Goal: Task Accomplishment & Management: Use online tool/utility

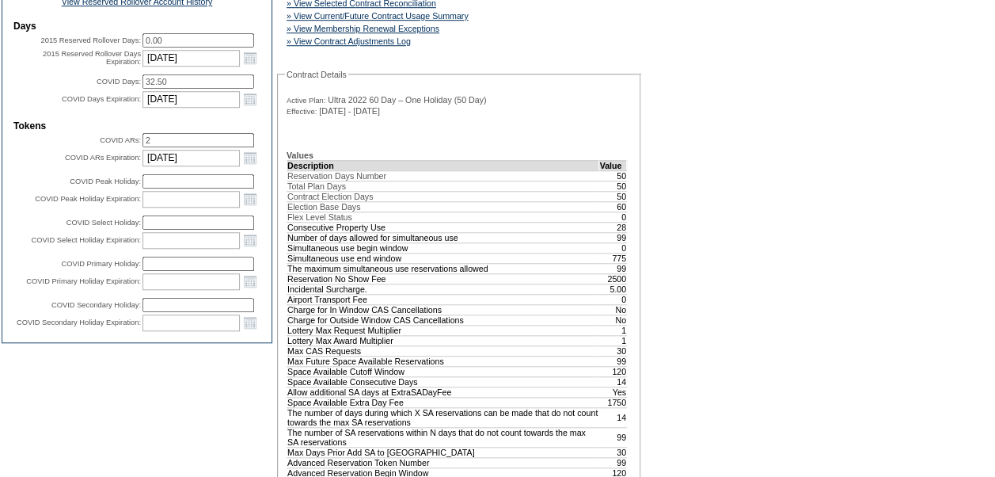
scroll to position [609, 0]
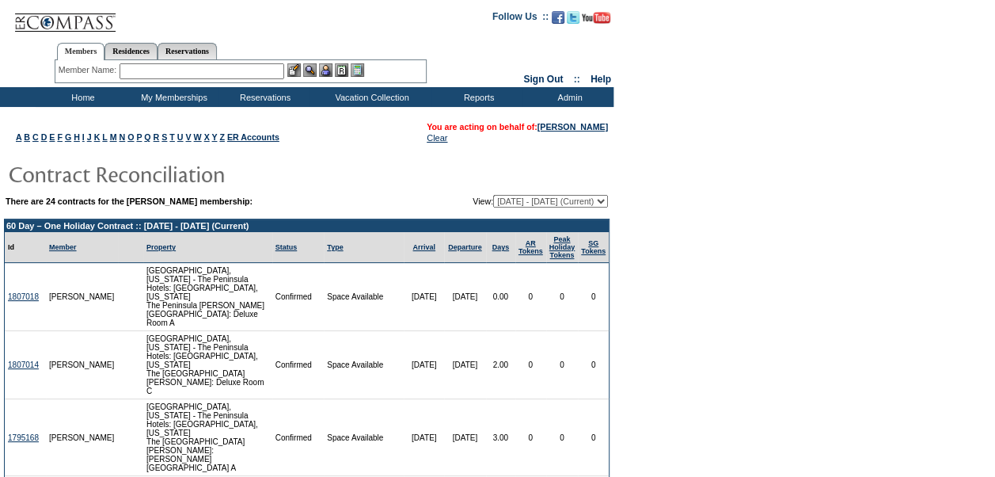
click at [606, 199] on select "[DATE] - [DATE] [DATE] - [DATE] [DATE] - [DATE] [DATE] - [DATE] [DATE] - [DATE]…" at bounding box center [550, 201] width 115 height 13
select select "121578"
click at [493, 195] on select "[DATE] - [DATE] [DATE] - [DATE] [DATE] - [DATE] [DATE] - [DATE] [DATE] - [DATE]…" at bounding box center [550, 201] width 115 height 13
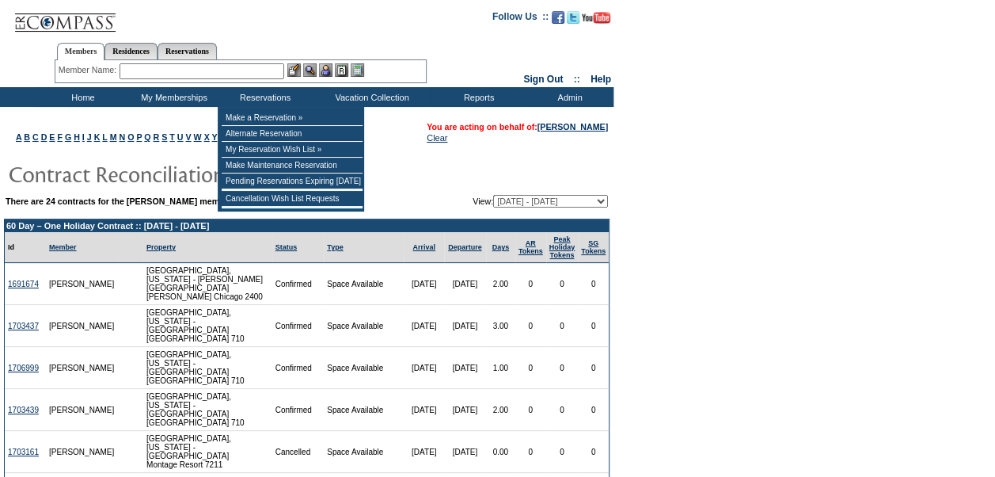
click at [256, 76] on input "text" at bounding box center [202, 71] width 165 height 16
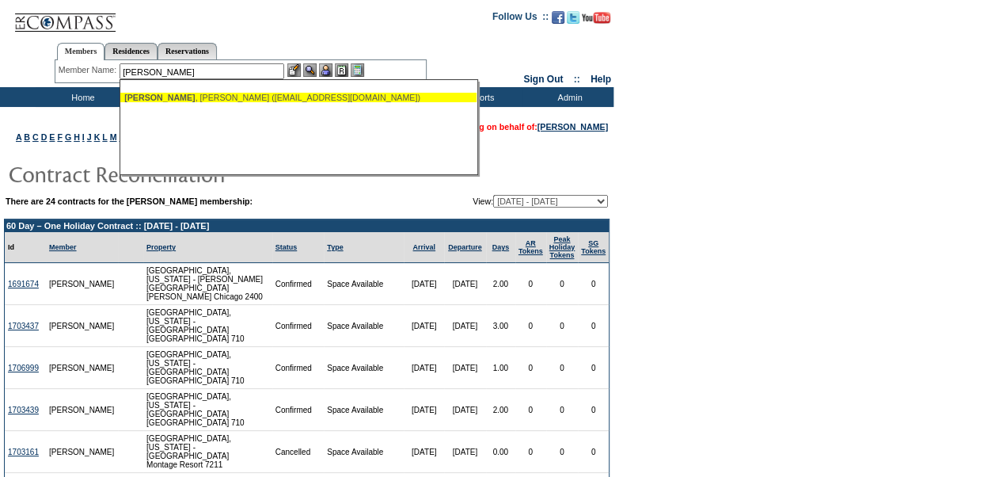
click at [249, 98] on div "Norris , Michael (michaelnorris@me.com)" at bounding box center [298, 97] width 348 height 9
type input "Norris, Michael (michaelnorris@me.com)"
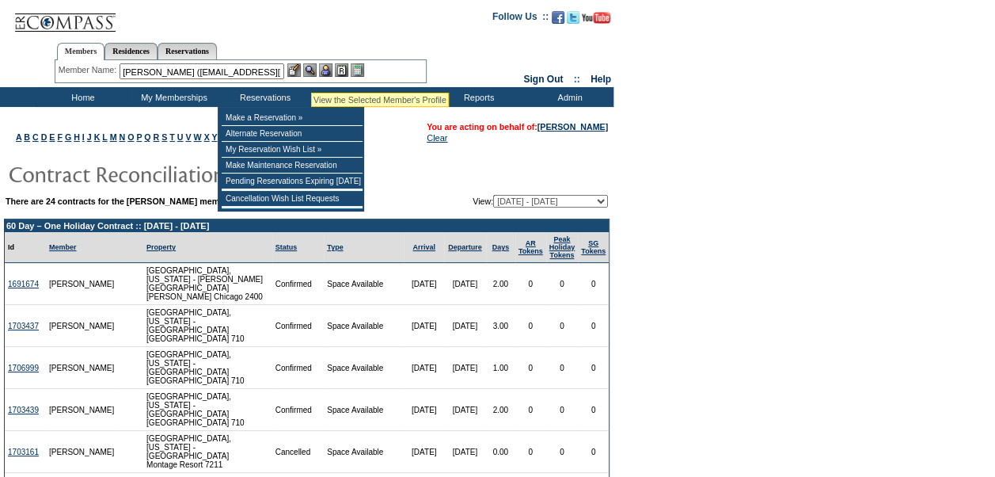
click at [311, 73] on img at bounding box center [309, 69] width 13 height 13
